Goal: Task Accomplishment & Management: Manage account settings

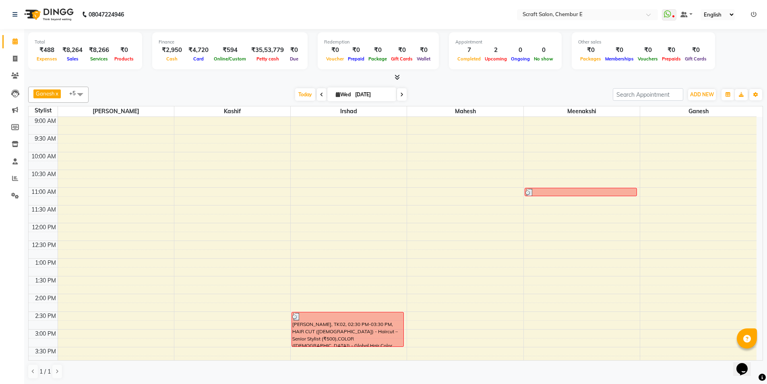
scroll to position [217, 0]
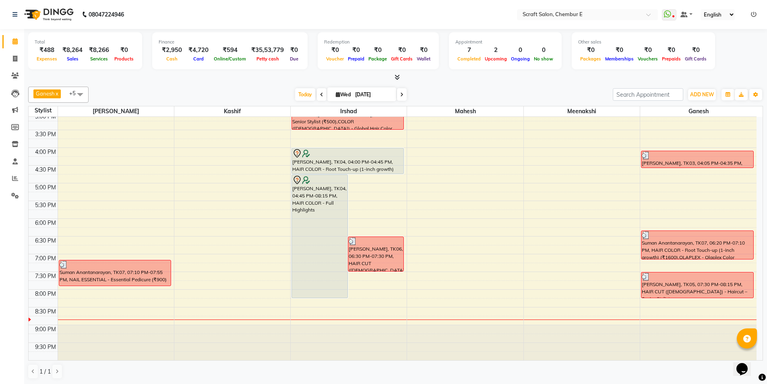
click at [335, 161] on div "[PERSON_NAME], TK04, 04:00 PM-04:45 PM, HAIR COLOR - Root Touch-up (1-inch grow…" at bounding box center [347, 160] width 111 height 25
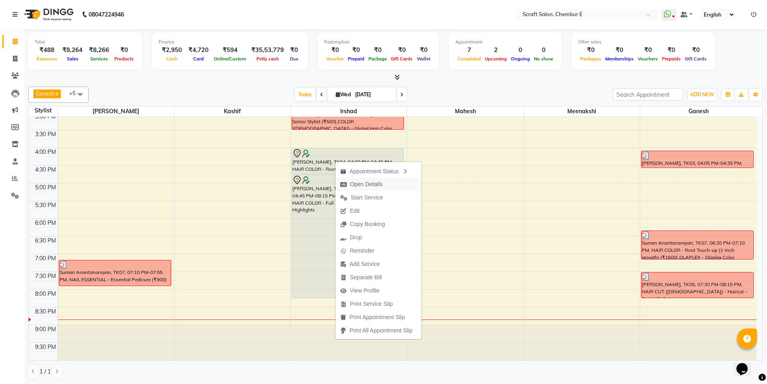
click at [369, 184] on span "Open Details" at bounding box center [366, 184] width 33 height 8
select select "7"
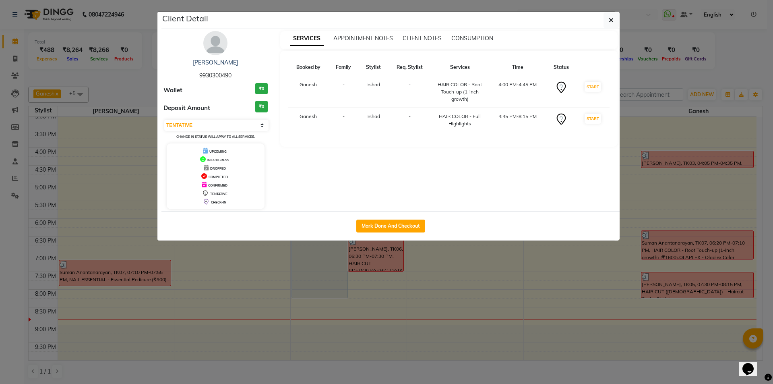
click at [381, 219] on div "Mark Done And Checkout" at bounding box center [390, 225] width 458 height 29
click at [382, 221] on button "Mark Done And Checkout" at bounding box center [390, 225] width 69 height 13
select select "3922"
select select "service"
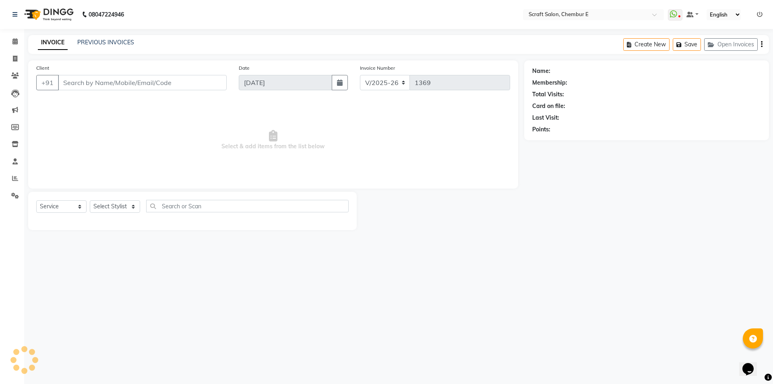
type input "9930300490"
select select "33658"
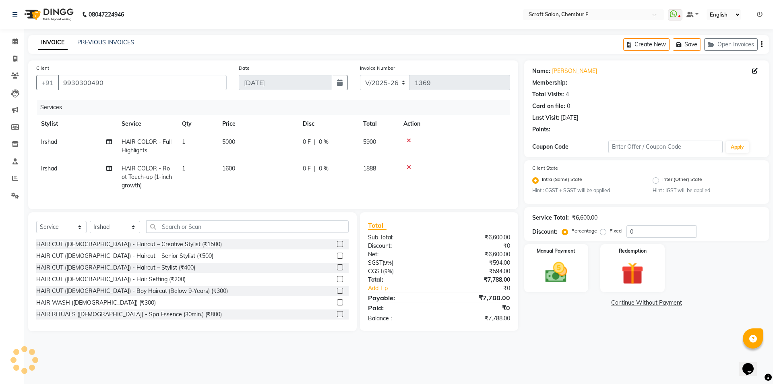
select select "1: Object"
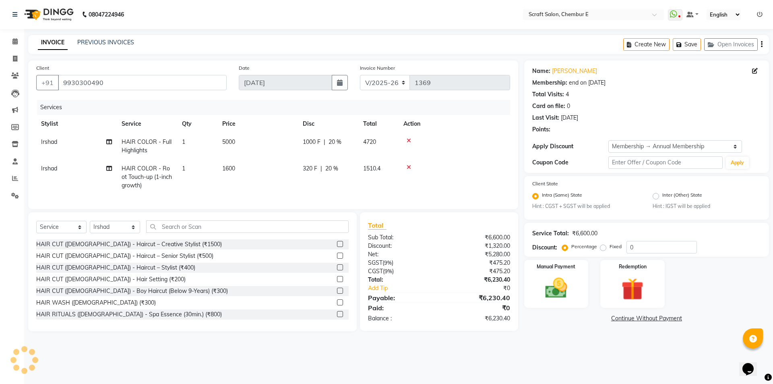
type input "20"
click at [226, 141] on span "5000" at bounding box center [228, 141] width 13 height 7
select select "33658"
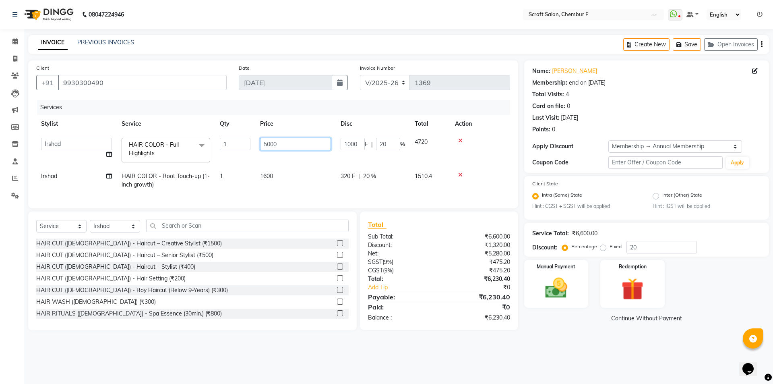
click at [266, 142] on input "5000" at bounding box center [295, 144] width 71 height 12
type input "8000"
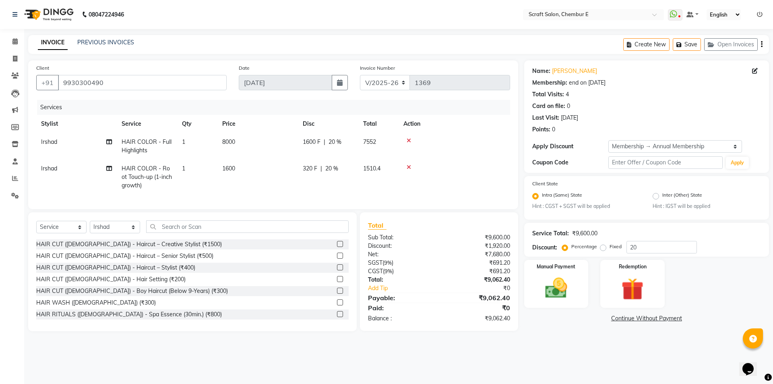
click at [260, 367] on div "08047224946 Select Location × Scraft Salon, Chembur E WhatsApp Status ✕ Status:…" at bounding box center [386, 192] width 773 height 384
click at [227, 140] on span "8000" at bounding box center [228, 141] width 13 height 7
select select "33658"
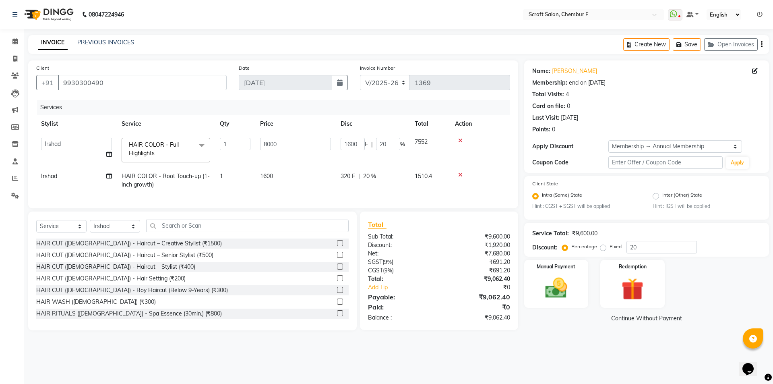
click at [307, 179] on td "1600" at bounding box center [295, 180] width 80 height 27
select select "33658"
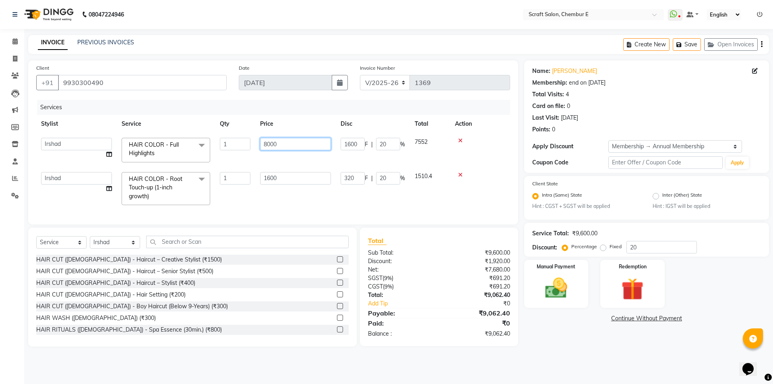
click at [293, 147] on input "8000" at bounding box center [295, 144] width 71 height 12
type input "8"
type input "9400"
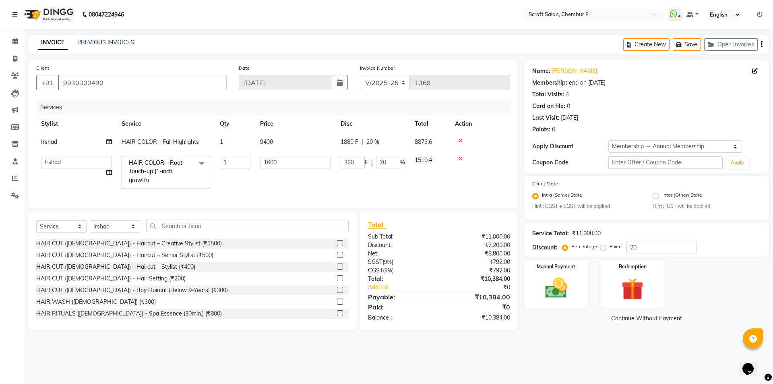
click at [557, 330] on div "Name: [PERSON_NAME][DEMOGRAPHIC_DATA] Membership: end on [DATE] Total Visits: 4…" at bounding box center [649, 195] width 251 height 270
click at [283, 139] on td "9400" at bounding box center [295, 142] width 80 height 18
select select "33658"
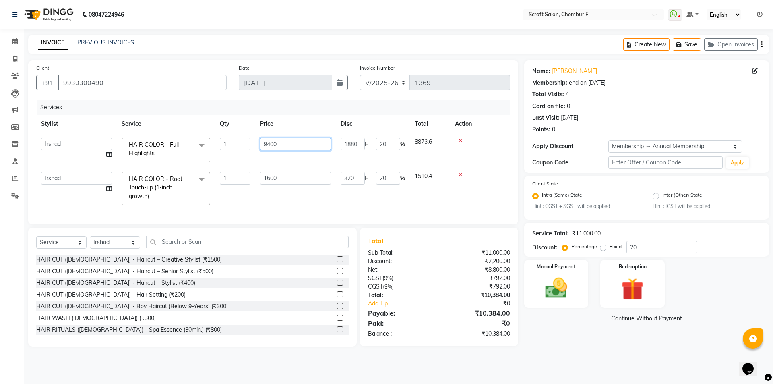
click at [321, 142] on input "9400" at bounding box center [295, 144] width 71 height 12
type input "9"
type input "8900"
click at [584, 347] on main "INVOICE PREVIOUS INVOICES Create New Save Open Invoices Client [PHONE_NUMBER] D…" at bounding box center [398, 196] width 749 height 323
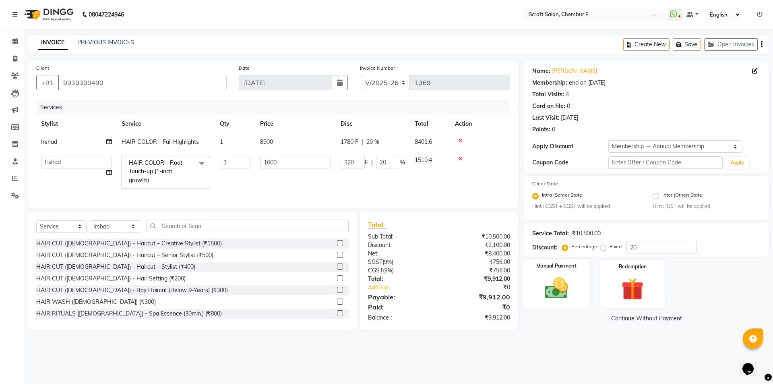
click at [557, 276] on img at bounding box center [555, 288] width 37 height 27
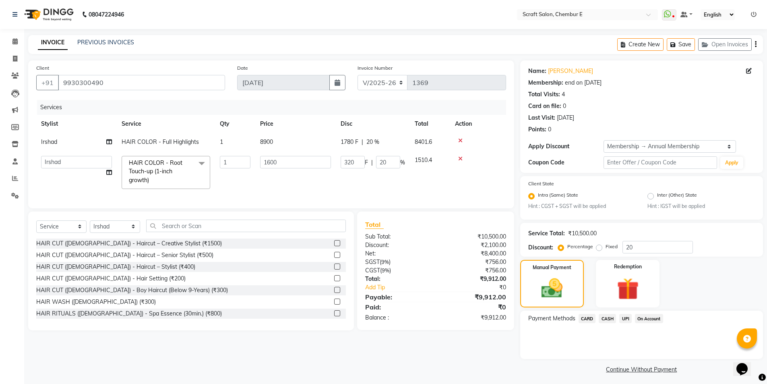
click at [608, 318] on span "CASH" at bounding box center [606, 317] width 17 height 9
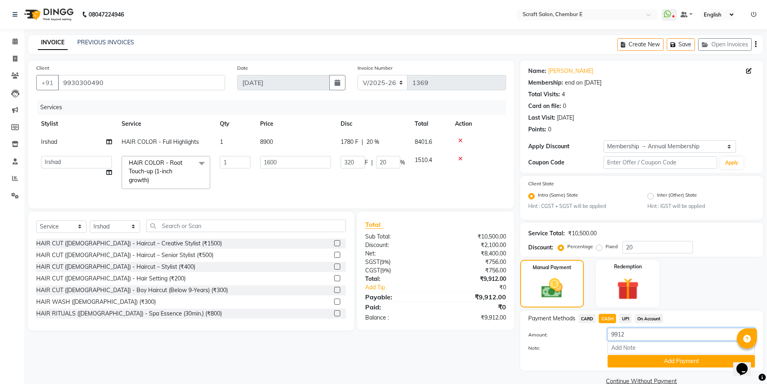
click at [648, 334] on input "9912" at bounding box center [680, 334] width 147 height 12
click at [662, 363] on button "Add Payment" at bounding box center [680, 361] width 147 height 12
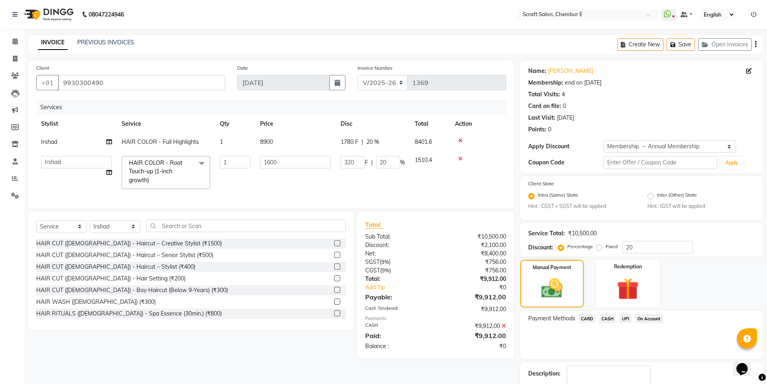
scroll to position [49, 0]
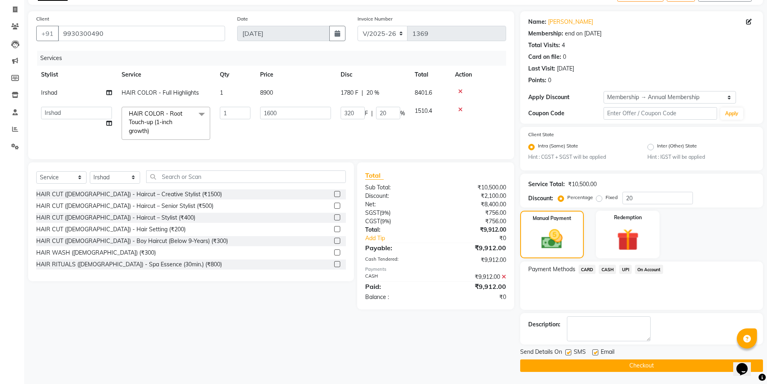
click at [596, 351] on label at bounding box center [595, 352] width 6 height 6
click at [596, 351] on input "checkbox" at bounding box center [594, 352] width 5 height 5
checkbox input "false"
click at [566, 351] on label at bounding box center [568, 352] width 6 height 6
click at [566, 351] on input "checkbox" at bounding box center [567, 352] width 5 height 5
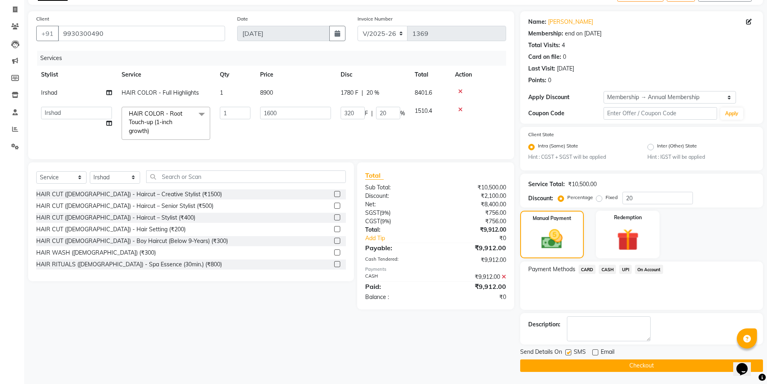
checkbox input "false"
click at [590, 364] on button "Checkout" at bounding box center [641, 365] width 243 height 12
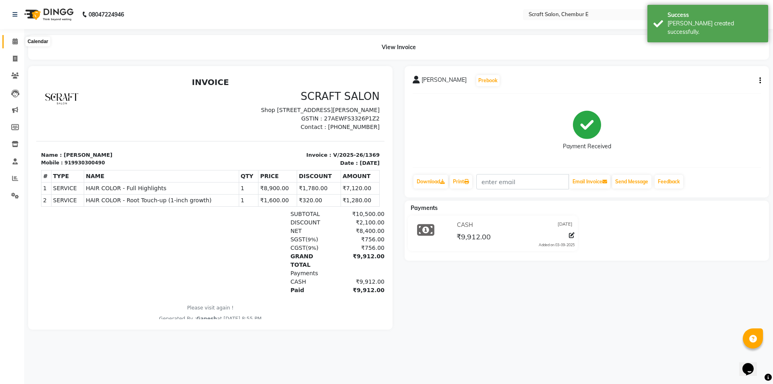
click at [15, 42] on icon at bounding box center [14, 41] width 5 height 6
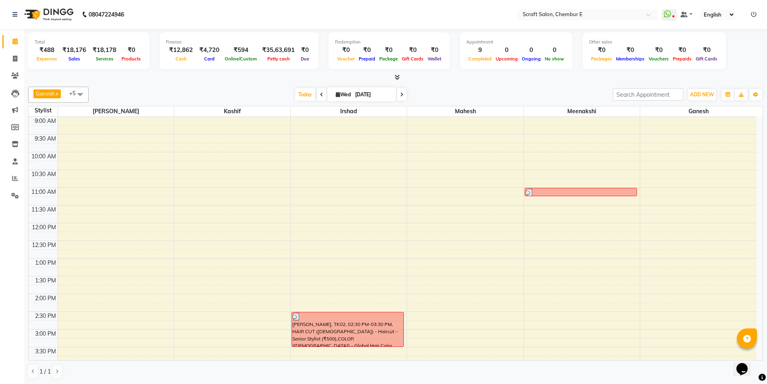
click at [397, 79] on icon at bounding box center [396, 77] width 5 height 6
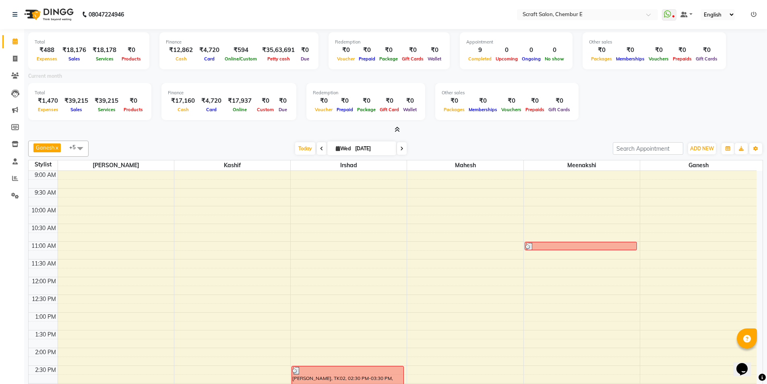
click at [396, 128] on icon at bounding box center [396, 129] width 5 height 6
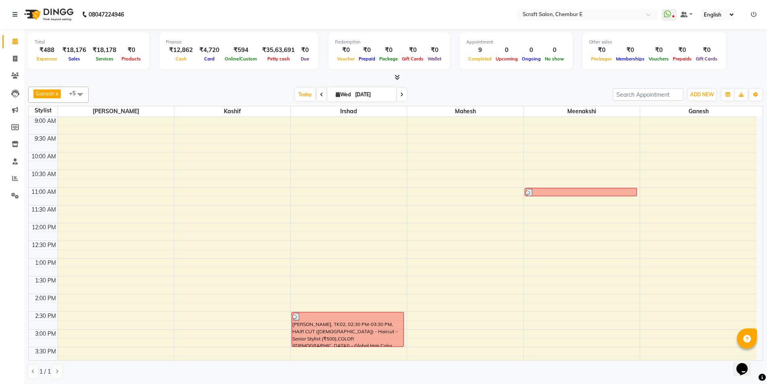
click at [398, 77] on icon at bounding box center [396, 77] width 5 height 6
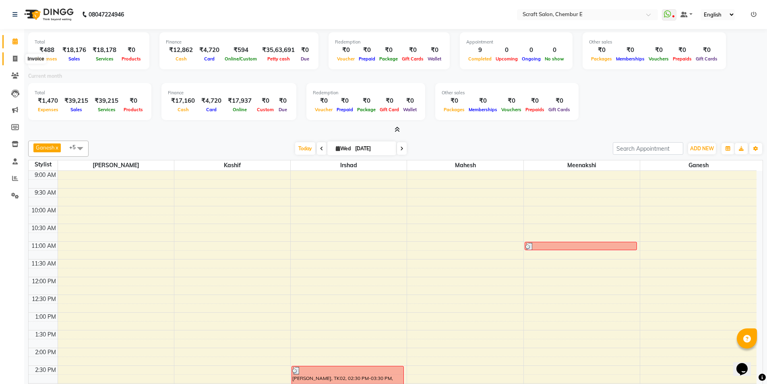
click at [16, 56] on icon at bounding box center [15, 59] width 4 height 6
select select "service"
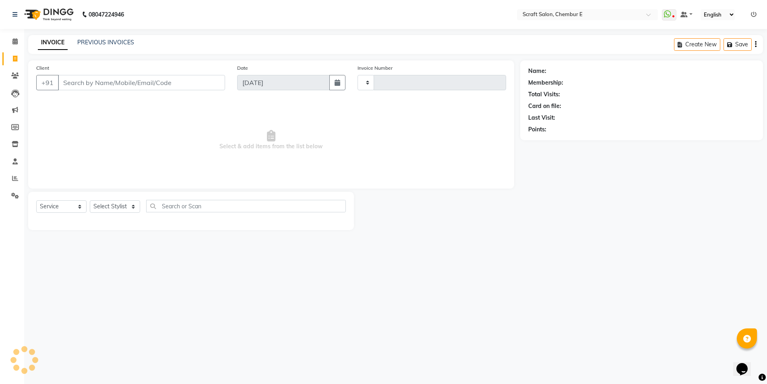
type input "1370"
select select "3922"
click at [107, 41] on link "PREVIOUS INVOICES" at bounding box center [105, 42] width 57 height 7
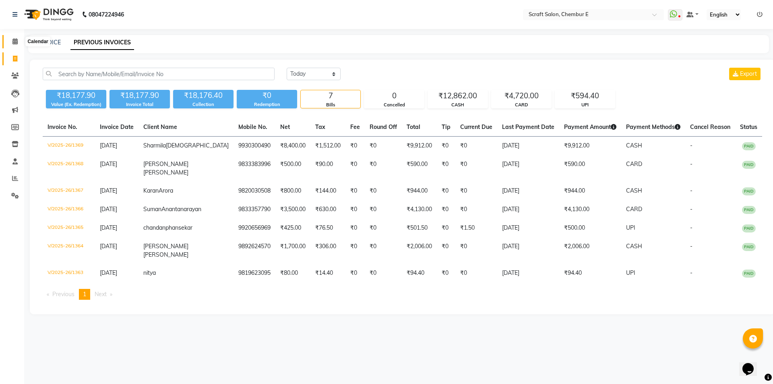
click at [17, 42] on icon at bounding box center [14, 41] width 5 height 6
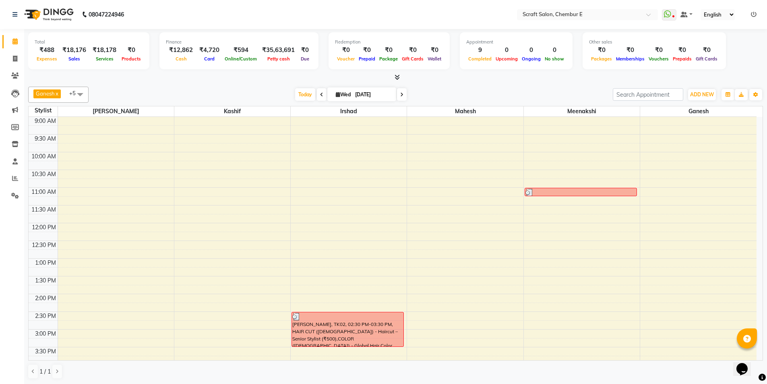
click at [752, 14] on icon at bounding box center [754, 15] width 6 height 6
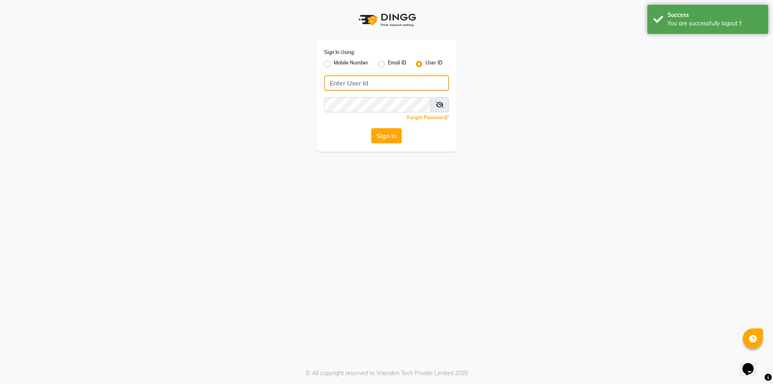
type input "7304495333"
click at [587, 91] on div "Sign In Using: Mobile Number Email ID User ID 7304495333 Remember me Forgot Pas…" at bounding box center [386, 75] width 459 height 151
